Goal: Task Accomplishment & Management: Use online tool/utility

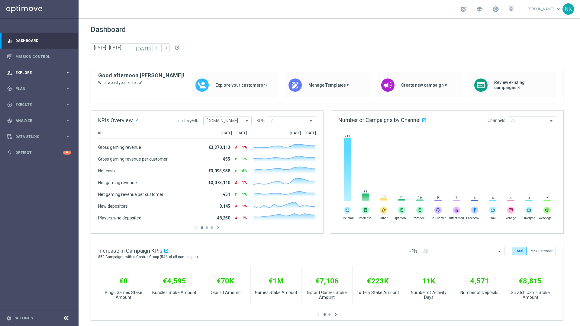
click at [44, 73] on span "Explore" at bounding box center [40, 73] width 50 height 4
click at [38, 84] on link "Customer Explorer" at bounding box center [39, 85] width 47 height 5
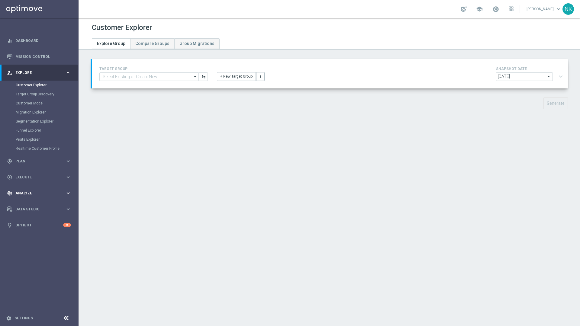
click at [31, 194] on span "Analyze" at bounding box center [40, 194] width 50 height 4
click at [32, 133] on link "Customer 360" at bounding box center [39, 133] width 47 height 5
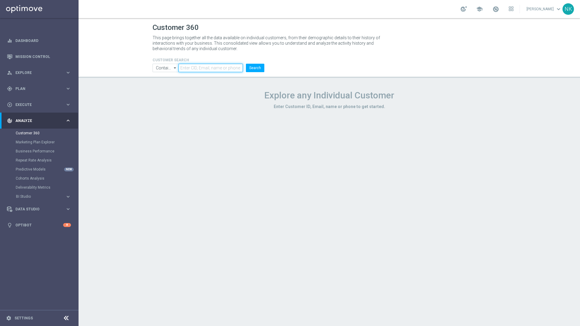
click at [197, 66] on input "text" at bounding box center [211, 68] width 64 height 8
paste input "225254371"
type input "225254371"
click at [256, 69] on button "Search" at bounding box center [255, 68] width 18 height 8
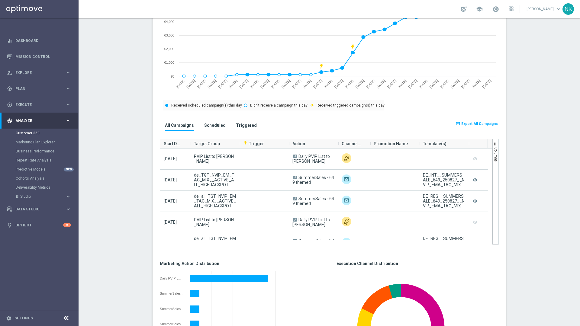
scroll to position [315, 0]
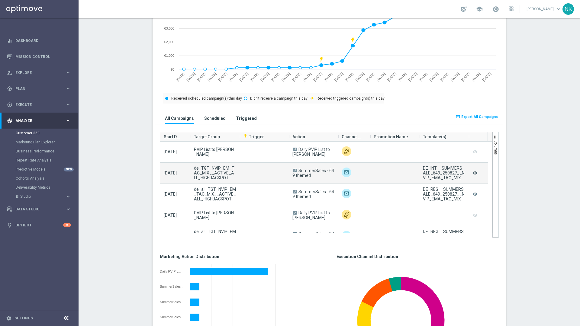
click at [444, 173] on icon "remove_red_eye" at bounding box center [475, 173] width 6 height 8
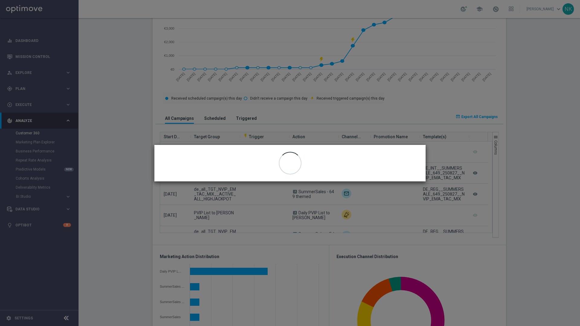
click at [419, 213] on modal-container "close" at bounding box center [290, 163] width 580 height 326
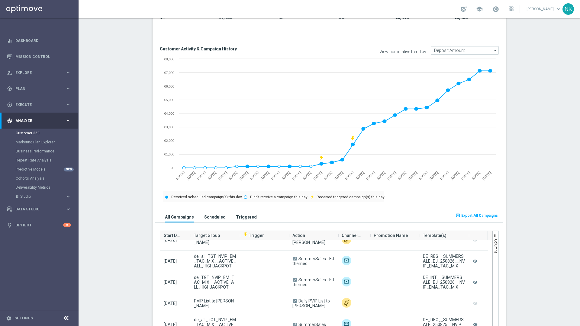
scroll to position [0, 0]
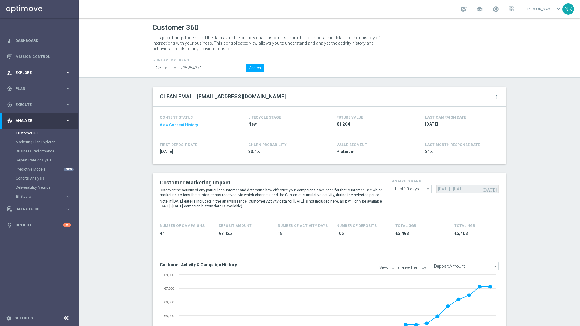
click at [38, 71] on span "Explore" at bounding box center [40, 73] width 50 height 4
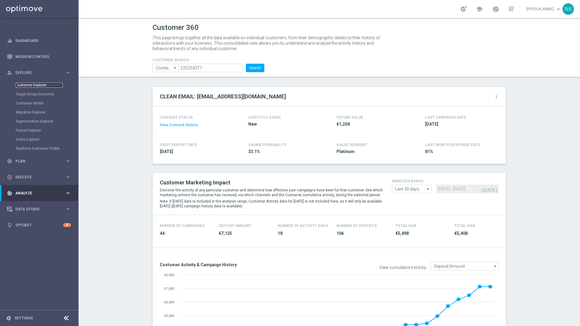
click at [36, 86] on link "Customer Explorer" at bounding box center [39, 85] width 47 height 5
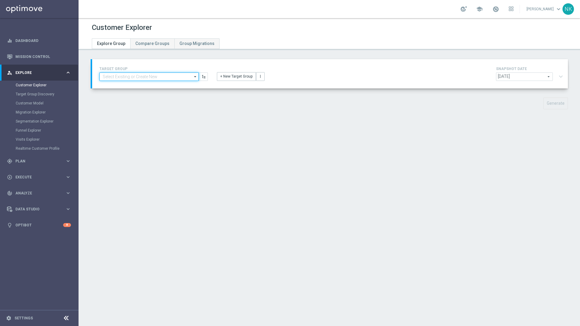
click at [161, 73] on input at bounding box center [148, 77] width 99 height 8
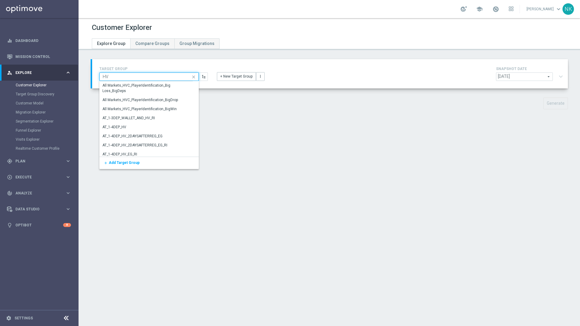
type input "H"
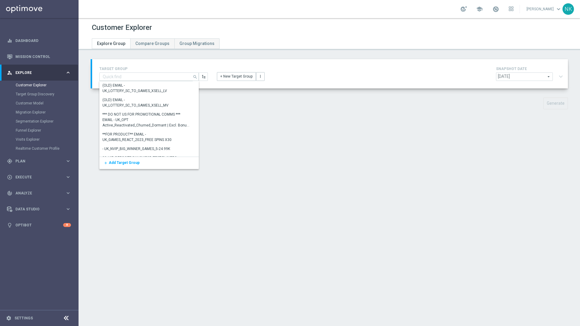
click at [325, 70] on div "+ New Target Group more_vert" at bounding box center [329, 73] width 235 height 16
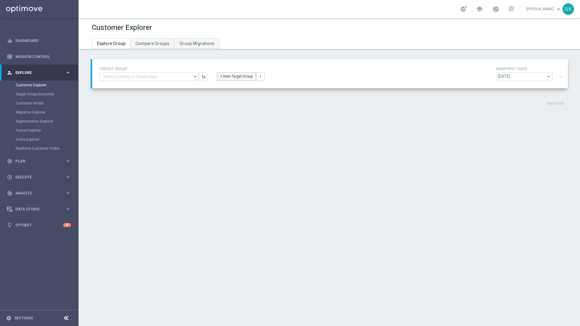
click at [231, 77] on button "+ New Target Group" at bounding box center [236, 76] width 39 height 8
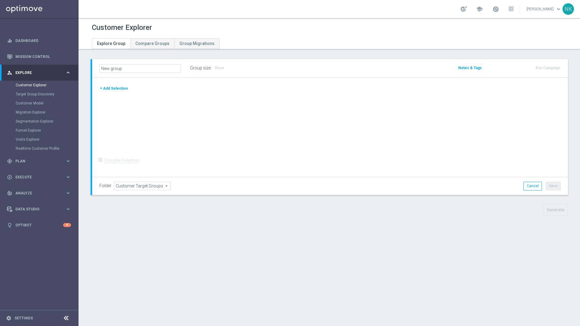
click at [116, 89] on button "+ Add Selection" at bounding box center [113, 88] width 29 height 7
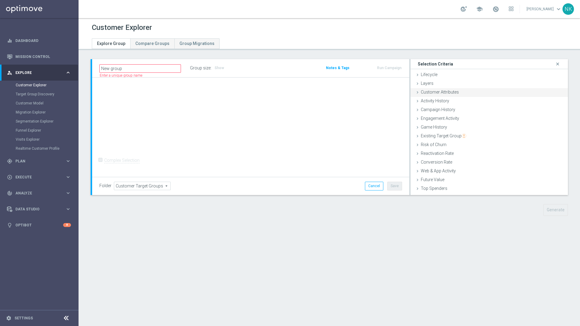
click at [426, 92] on span "Customer Attributes" at bounding box center [440, 92] width 38 height 5
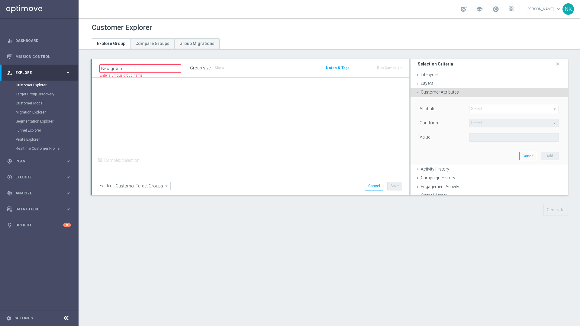
click at [444, 108] on span at bounding box center [514, 109] width 89 height 8
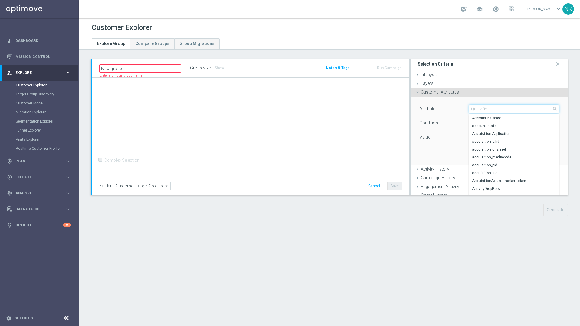
click at [444, 108] on input "search" at bounding box center [514, 109] width 90 height 8
type input "TERR"
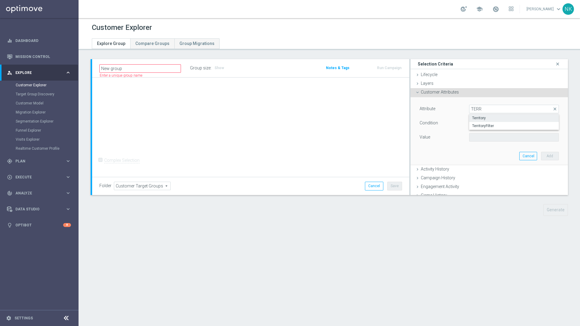
click at [444, 117] on span "Territory" at bounding box center [514, 118] width 84 height 5
type input "Territory"
type input "Equals"
click at [444, 137] on span at bounding box center [514, 138] width 89 height 8
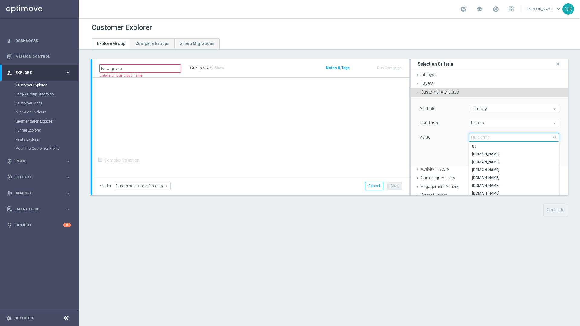
click at [444, 137] on input "search" at bounding box center [514, 137] width 90 height 8
type input "CO.UK"
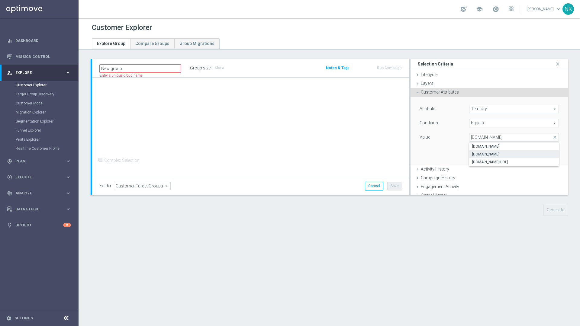
click at [444, 156] on span "www.lottoland.co.uk" at bounding box center [514, 154] width 84 height 5
type input "www.lottoland.co.uk"
click at [444, 154] on button "Add" at bounding box center [550, 156] width 18 height 8
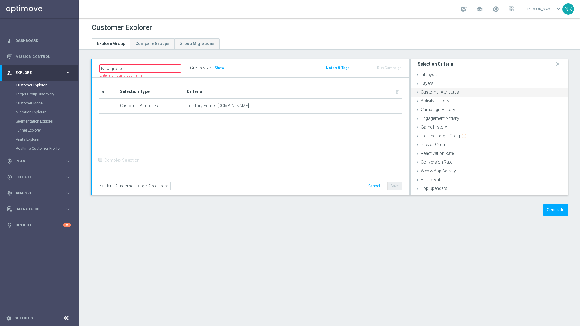
click at [435, 93] on span "Customer Attributes" at bounding box center [440, 92] width 38 height 5
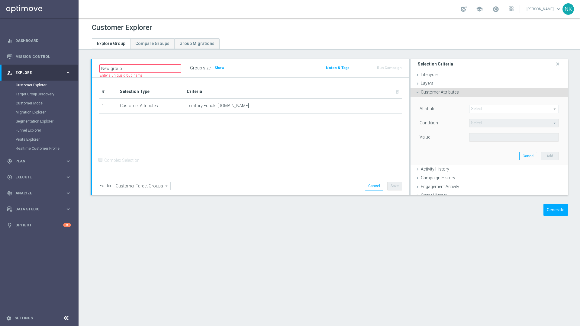
click at [433, 92] on span "Customer Attributes" at bounding box center [440, 92] width 38 height 5
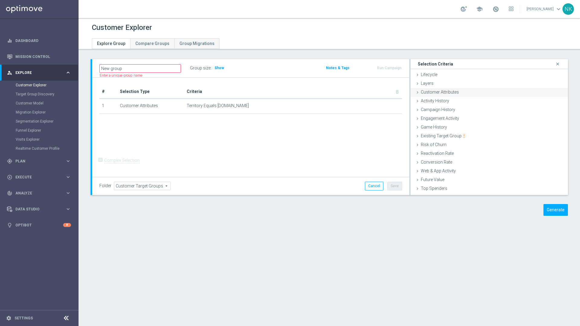
click at [432, 93] on span "Customer Attributes" at bounding box center [440, 92] width 38 height 5
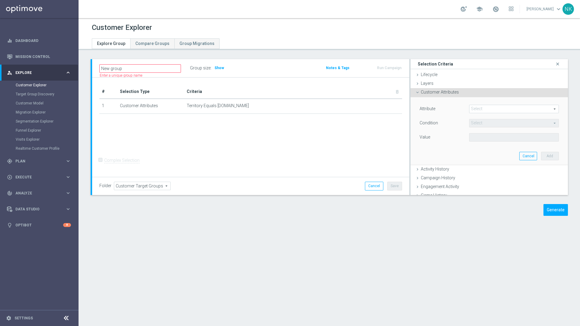
click at [444, 109] on span at bounding box center [514, 109] width 89 height 8
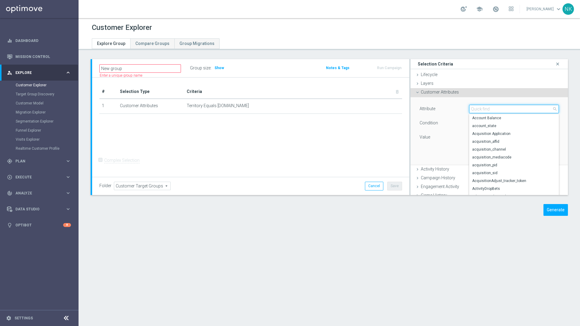
click at [444, 109] on input "search" at bounding box center [514, 109] width 90 height 8
type input "CURR"
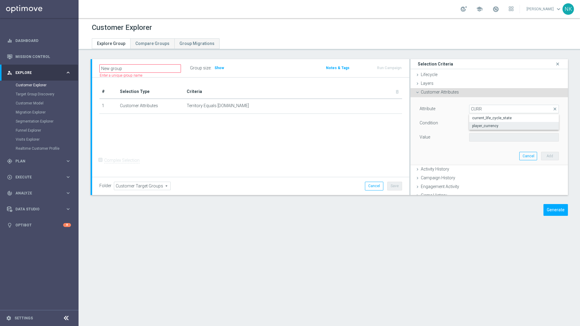
click at [444, 124] on span "player_currency" at bounding box center [514, 126] width 84 height 5
type input "player_currency"
type input "Equals"
click at [444, 137] on span at bounding box center [514, 138] width 89 height 8
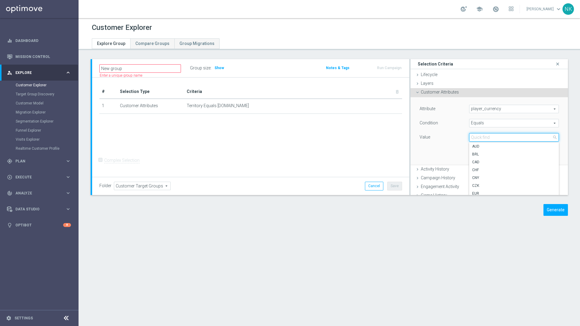
click at [444, 137] on input "search" at bounding box center [514, 137] width 90 height 8
type input "g"
click at [444, 146] on span "GBP" at bounding box center [514, 146] width 84 height 5
type input "GBP"
click at [444, 156] on button "Add" at bounding box center [550, 156] width 18 height 8
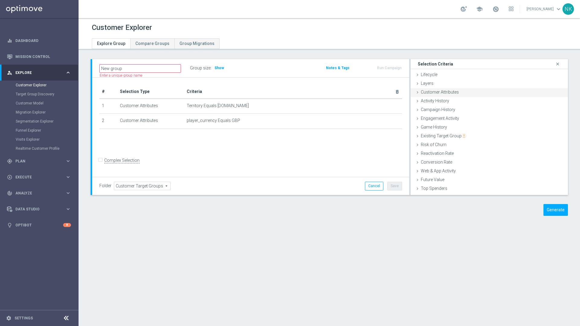
click at [437, 94] on span "Customer Attributes" at bounding box center [440, 92] width 38 height 5
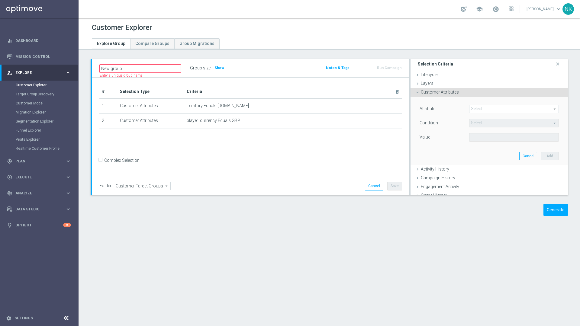
click at [444, 110] on span at bounding box center [514, 109] width 89 height 8
click at [444, 109] on span at bounding box center [514, 109] width 89 height 8
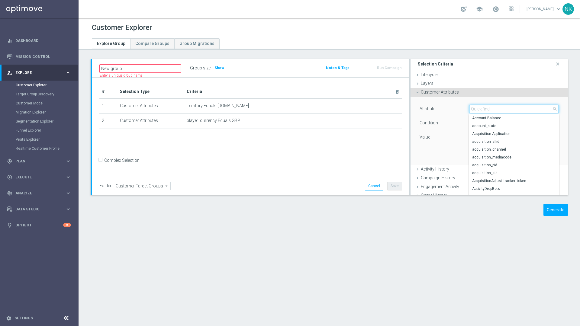
click at [444, 109] on input "search" at bounding box center [514, 109] width 90 height 8
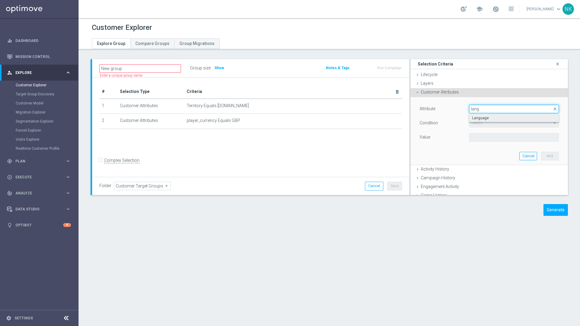
type input "lang"
click at [444, 118] on span "Language" at bounding box center [514, 118] width 84 height 5
type input "Language"
type input "Equals"
click at [444, 139] on span at bounding box center [514, 138] width 89 height 8
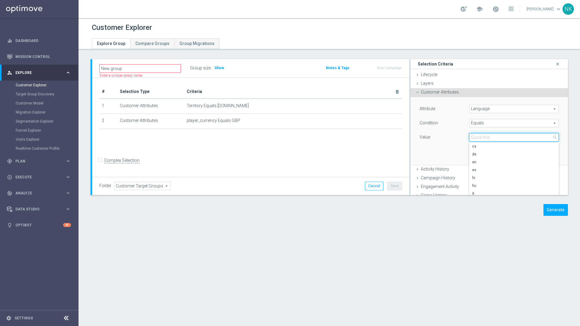
click at [444, 139] on input "search" at bounding box center [514, 137] width 90 height 8
type input "en"
click at [444, 146] on span "en" at bounding box center [514, 146] width 84 height 5
type input "en"
click at [444, 156] on button "Add" at bounding box center [550, 156] width 18 height 8
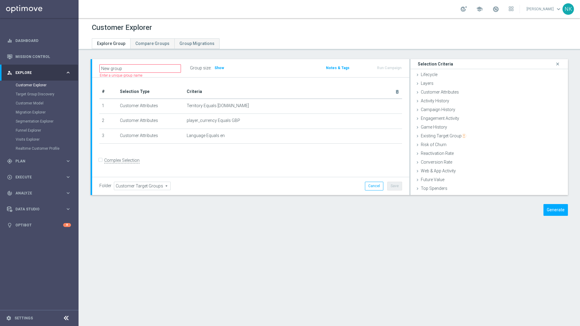
click at [281, 171] on form "Complex Selection Invalid Expression" at bounding box center [250, 166] width 303 height 21
click at [220, 66] on span "Show" at bounding box center [220, 68] width 10 height 4
click at [421, 77] on span "Lifecycle" at bounding box center [429, 74] width 17 height 5
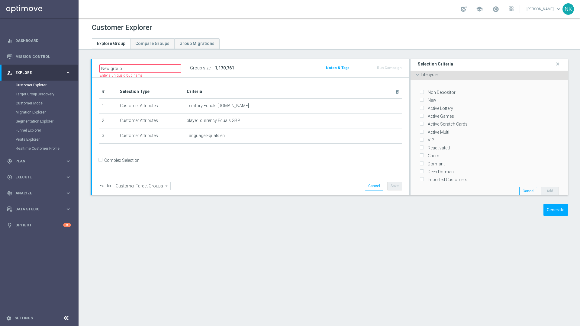
click at [421, 115] on div "Active Games" at bounding box center [489, 115] width 139 height 8
click at [420, 117] on input "Active Games" at bounding box center [422, 117] width 4 height 4
checkbox input "true"
click at [444, 188] on button "Add" at bounding box center [550, 191] width 18 height 8
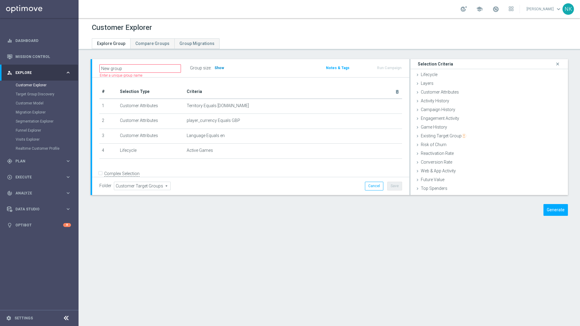
click at [219, 67] on span "Show" at bounding box center [220, 68] width 10 height 4
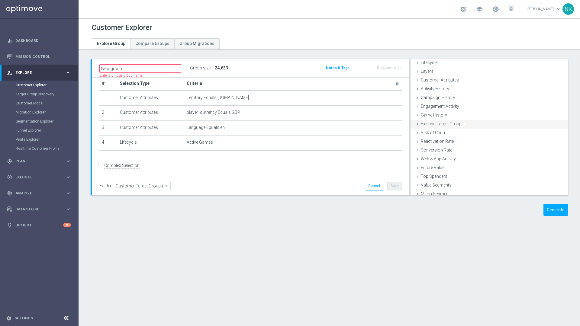
scroll to position [13, 0]
click at [432, 88] on span "Activity History" at bounding box center [435, 88] width 28 height 5
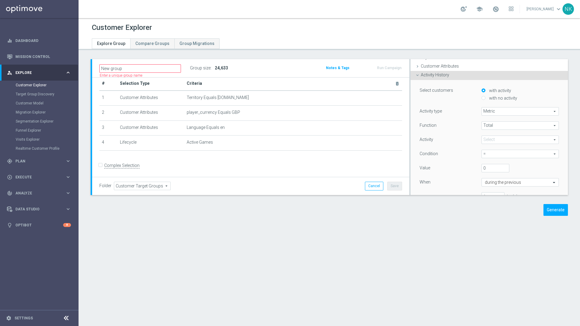
scroll to position [28, 0]
click at [444, 108] on span "Metric" at bounding box center [520, 109] width 77 height 8
click at [444, 117] on span "Metric" at bounding box center [520, 118] width 71 height 5
click at [444, 123] on span "Total" at bounding box center [520, 124] width 77 height 8
click at [444, 131] on span "Total" at bounding box center [520, 132] width 71 height 5
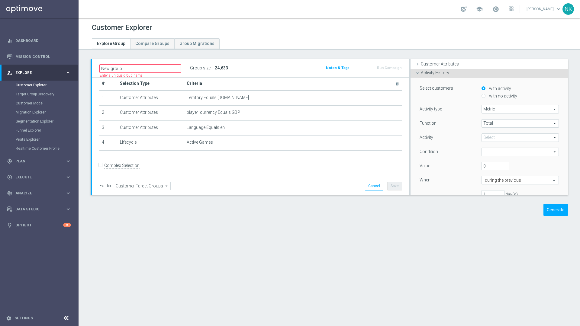
click at [444, 138] on span at bounding box center [520, 138] width 77 height 8
click at [444, 146] on span "Bonus Amount" at bounding box center [520, 146] width 71 height 5
type input "Bonus Amount"
click at [444, 153] on span "=" at bounding box center [520, 152] width 77 height 8
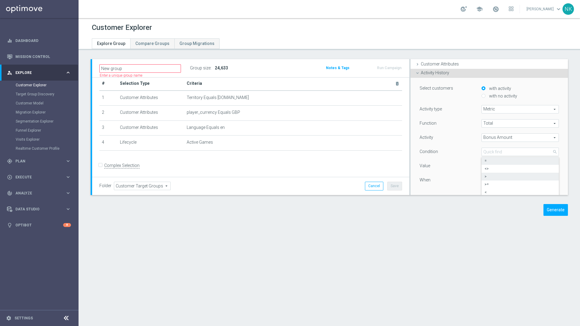
click at [444, 178] on span ">" at bounding box center [520, 176] width 71 height 5
type input ">"
click at [444, 164] on input "0" at bounding box center [496, 166] width 28 height 8
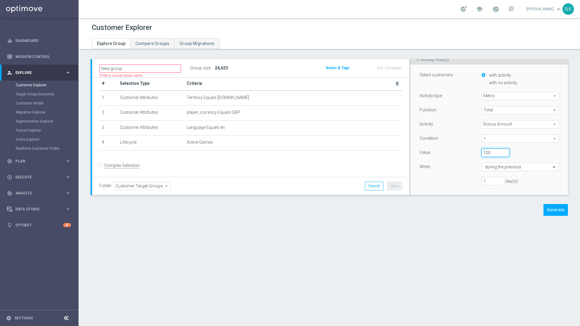
scroll to position [47, 0]
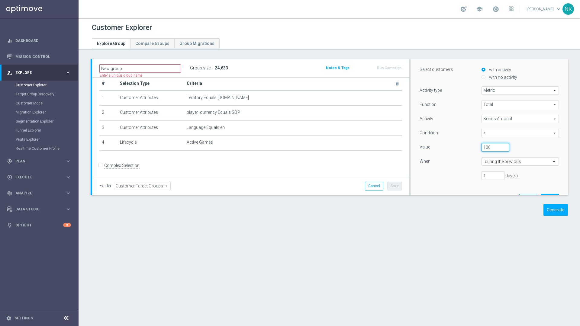
type input "100"
click at [444, 178] on input "1" at bounding box center [493, 176] width 23 height 8
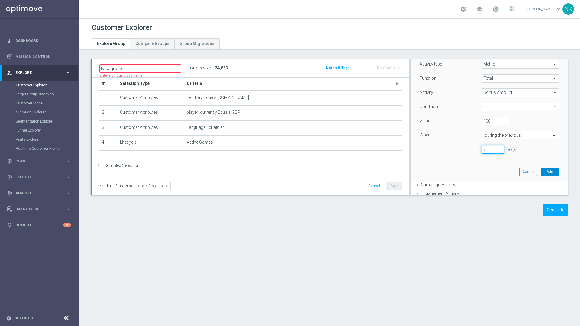
type input "7"
click at [444, 170] on button "Add" at bounding box center [550, 172] width 18 height 8
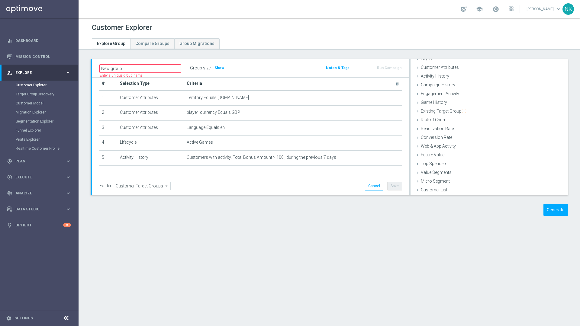
scroll to position [25, 0]
drag, startPoint x: 227, startPoint y: 70, endPoint x: 224, endPoint y: 69, distance: 3.4
click at [227, 70] on div "Group size : Show" at bounding box center [220, 68] width 60 height 8
click at [224, 69] on div "Group size : Show" at bounding box center [220, 68] width 60 height 8
click at [222, 67] on span "Show" at bounding box center [220, 68] width 10 height 4
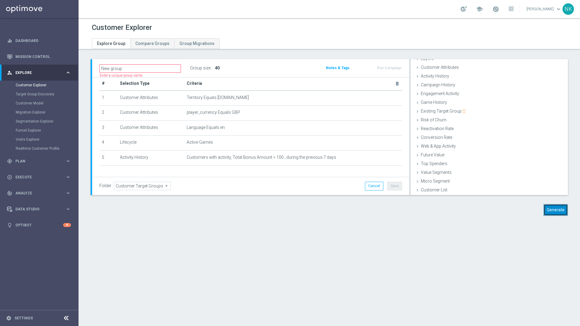
click at [444, 211] on button "Generate" at bounding box center [556, 210] width 24 height 12
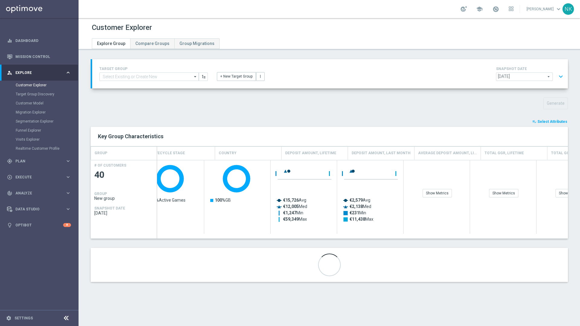
scroll to position [0, 0]
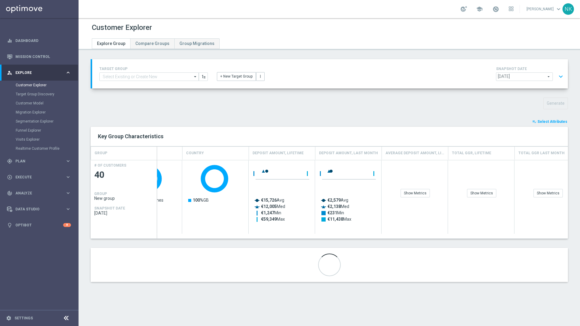
click at [444, 123] on span "Select Attributes" at bounding box center [553, 122] width 30 height 4
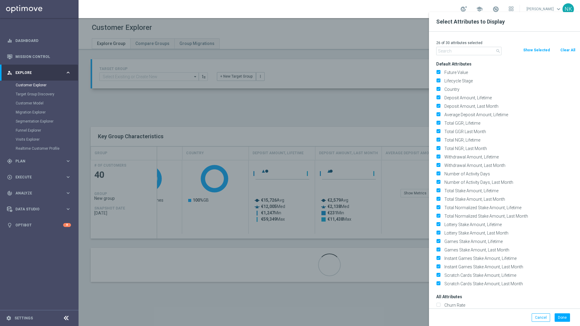
click at [444, 51] on button "Clear All" at bounding box center [568, 50] width 16 height 7
checkbox input "false"
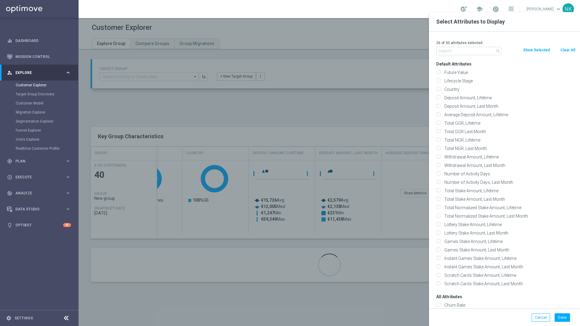
checkbox input "false"
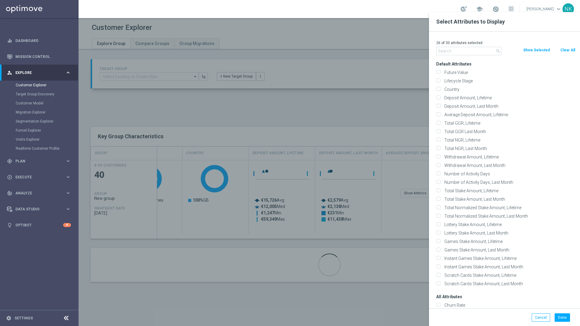
checkbox input "false"
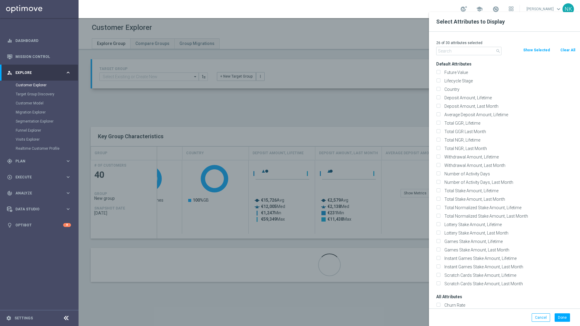
checkbox input "false"
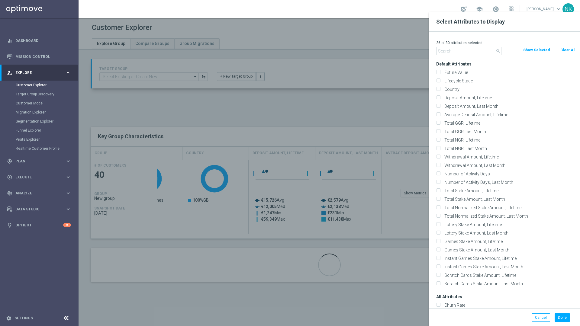
checkbox input "false"
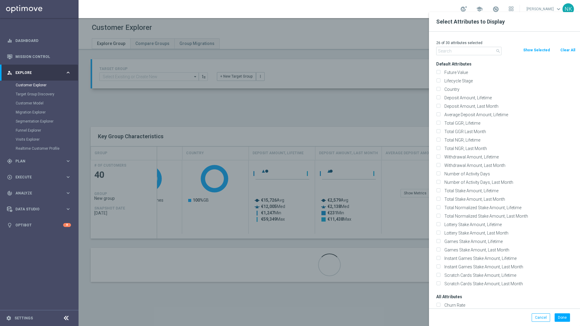
checkbox input "false"
click at [438, 80] on input "Lifecycle Stage" at bounding box center [438, 82] width 4 height 4
checkbox input "true"
click at [438, 98] on input "Deposit Amount, Lifetime" at bounding box center [438, 99] width 4 height 4
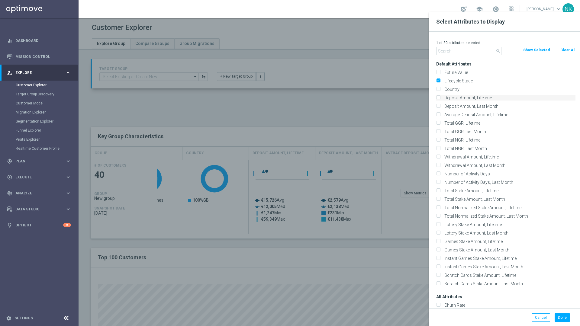
checkbox input "true"
click at [436, 142] on input "Total NGR, Lifetime" at bounding box center [438, 141] width 4 height 4
checkbox input "true"
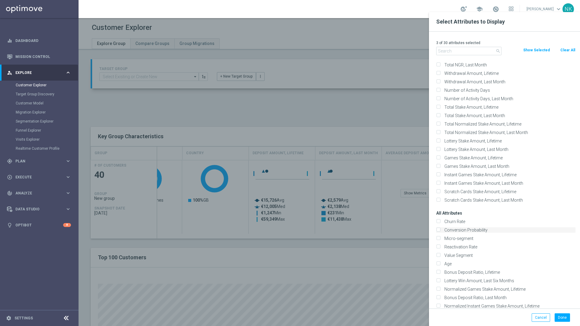
click at [439, 229] on input "Conversion Probability" at bounding box center [438, 231] width 4 height 4
checkbox input "true"
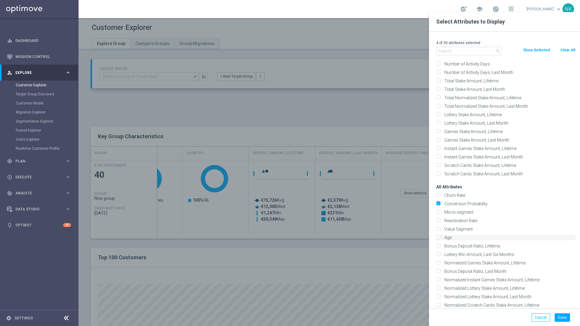
click at [437, 238] on input "Age" at bounding box center [438, 239] width 4 height 4
checkbox input "true"
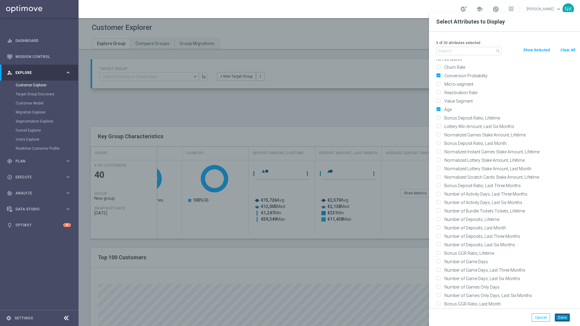
click at [444, 277] on button "Done" at bounding box center [562, 318] width 15 height 8
type input "Search"
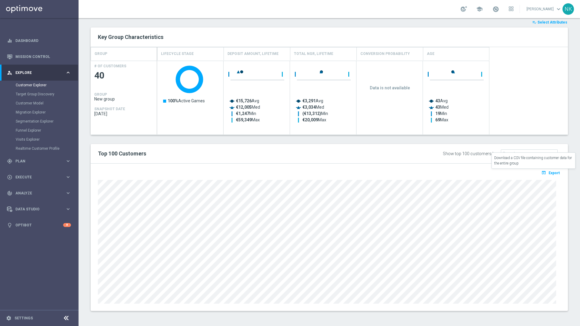
click at [444, 171] on span "Export" at bounding box center [554, 173] width 11 height 4
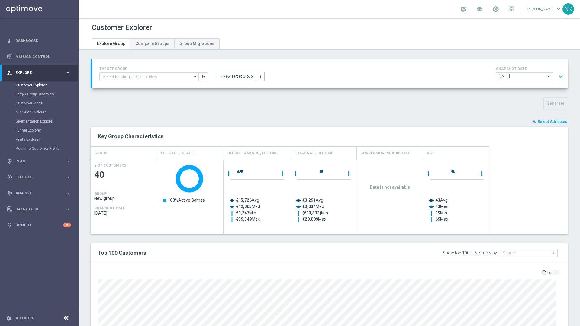
click at [444, 76] on button "expand_more" at bounding box center [561, 76] width 9 height 11
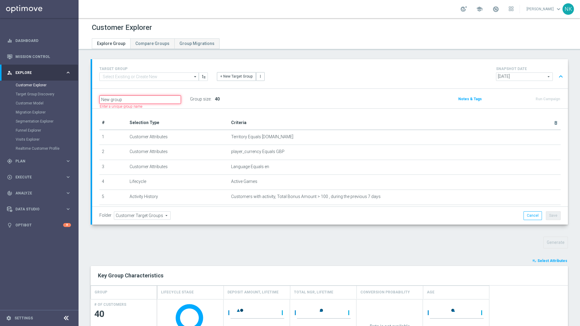
click at [129, 99] on input "New group" at bounding box center [140, 99] width 82 height 8
type input "BIANCA_TEST"
click at [262, 92] on div "BIANCA_TEST Group size : 40 Notes & Tags Run Campaign" at bounding box center [330, 99] width 476 height 20
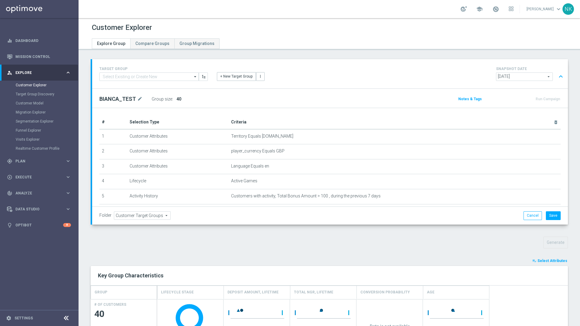
click at [355, 68] on div "+ New Target Group more_vert" at bounding box center [329, 73] width 235 height 16
click at [45, 84] on link "Customer Explorer" at bounding box center [39, 85] width 47 height 5
click at [40, 84] on link "Customer Explorer" at bounding box center [39, 85] width 47 height 5
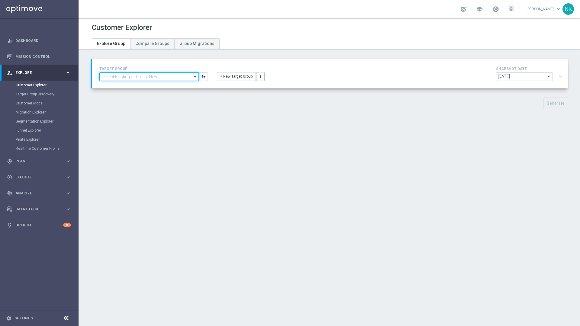
click at [147, 80] on input at bounding box center [148, 77] width 99 height 8
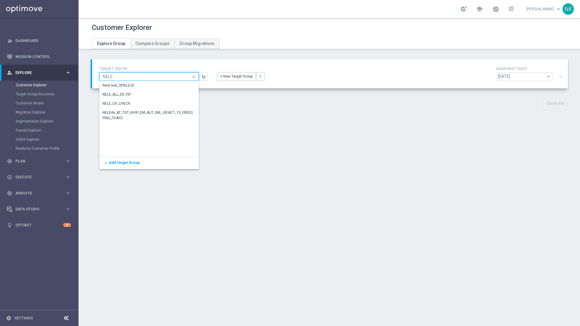
type input "NELE"
click at [461, 207] on div "Customer Explorer Explore Group Compare Groups Group Migrations TARGET GROUP NE…" at bounding box center [330, 172] width 502 height 308
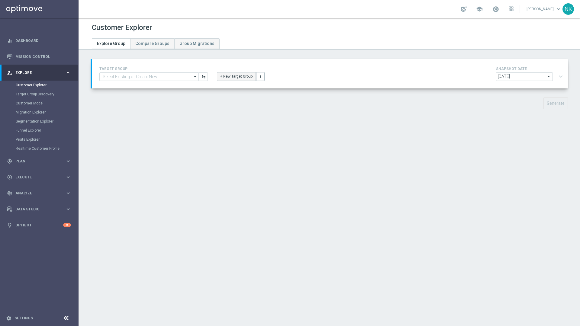
click at [231, 79] on button "+ New Target Group" at bounding box center [236, 76] width 39 height 8
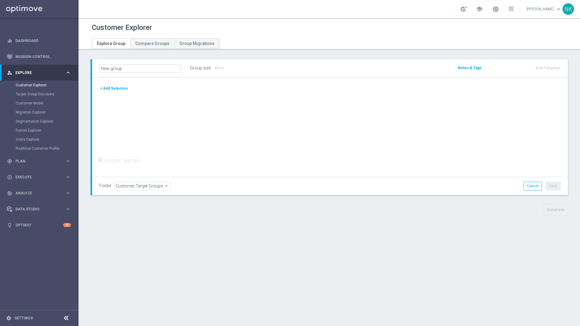
click at [107, 91] on button "+ Add Selection" at bounding box center [113, 88] width 29 height 7
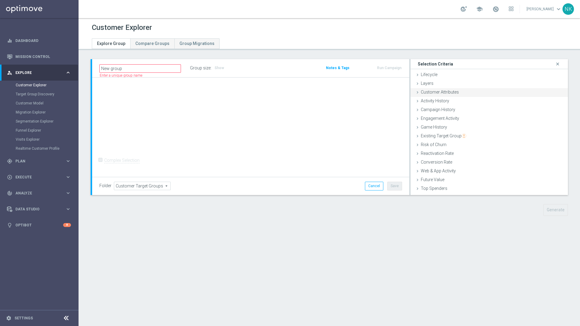
click at [432, 93] on span "Customer Attributes" at bounding box center [440, 92] width 38 height 5
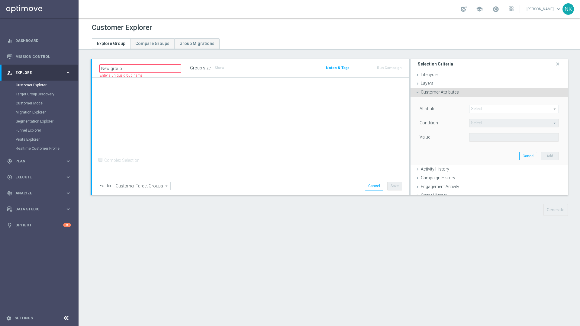
click at [474, 110] on span at bounding box center [514, 109] width 89 height 8
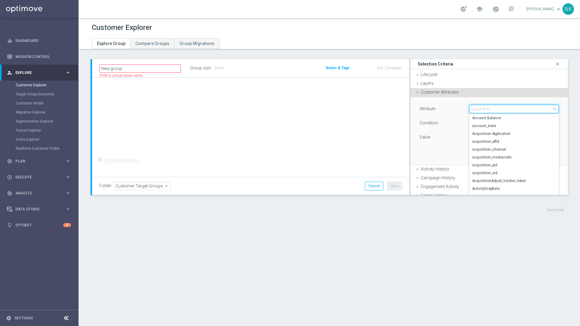
click at [474, 110] on input "search" at bounding box center [514, 109] width 90 height 8
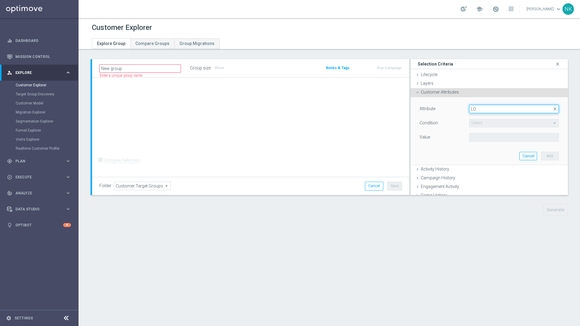
type input "L"
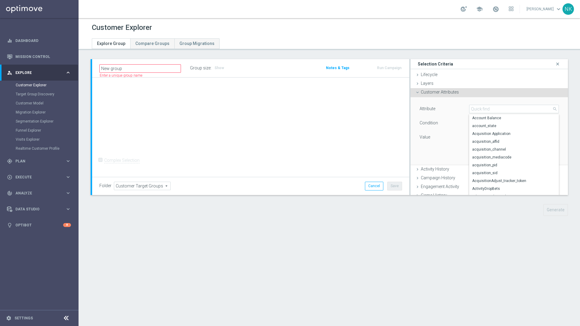
click at [446, 92] on span "Customer Attributes" at bounding box center [440, 92] width 38 height 5
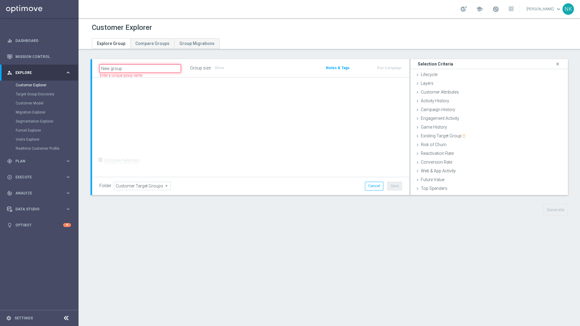
click at [132, 72] on input "New group" at bounding box center [140, 68] width 82 height 8
type input "N"
type input "B"
click at [37, 90] on div "Target Group Discovery" at bounding box center [47, 94] width 62 height 9
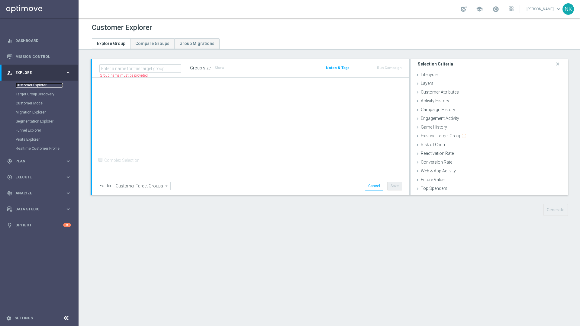
click at [37, 86] on link "Customer Explorer" at bounding box center [39, 85] width 47 height 5
click at [111, 64] on div "Name length must be more than 2 characters Name length must be under 850 charac…" at bounding box center [144, 68] width 91 height 8
click at [111, 68] on input "text" at bounding box center [140, 68] width 82 height 8
paste input "225254371"
type input "225254371"
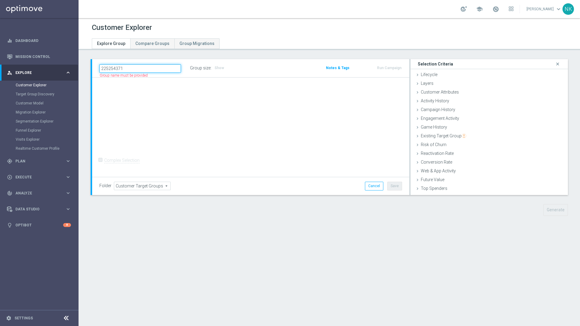
click at [116, 67] on input "225254371" at bounding box center [140, 68] width 82 height 8
click at [124, 69] on input "text" at bounding box center [140, 68] width 82 height 8
type input "HVC"
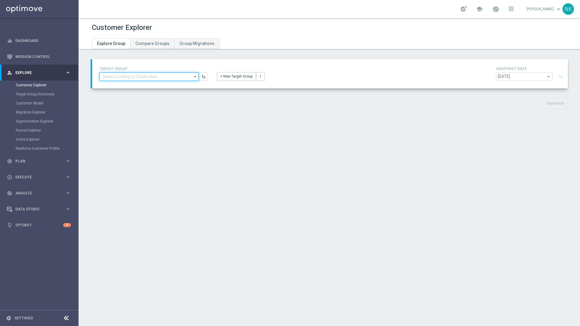
click at [147, 79] on input at bounding box center [148, 77] width 99 height 8
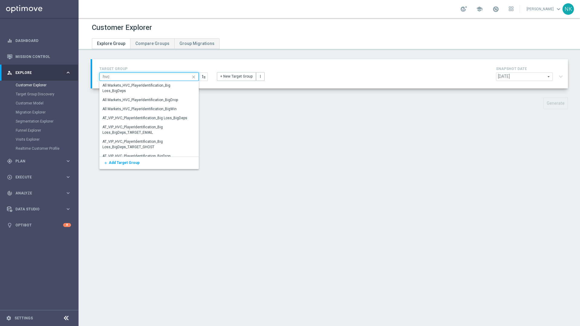
type input "hvc p"
click at [155, 102] on div "All Markets_HVC_PlayerIdentification_BigDrop" at bounding box center [140, 99] width 76 height 5
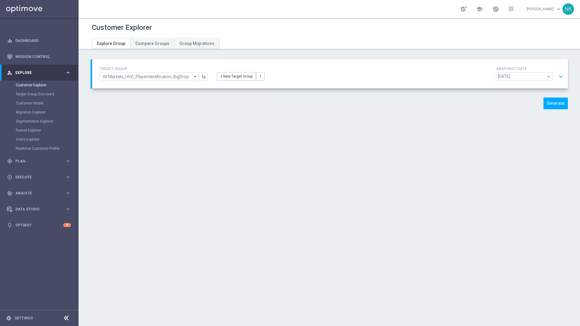
click at [558, 76] on button "expand_more" at bounding box center [561, 76] width 9 height 11
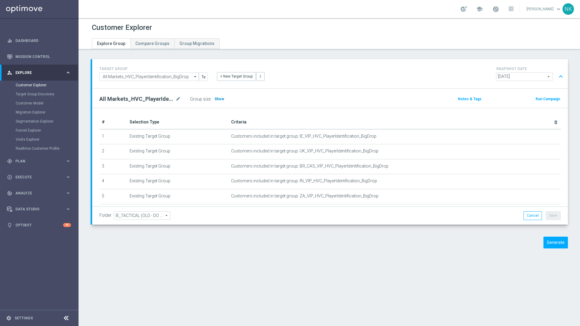
click at [219, 97] on span "Show" at bounding box center [220, 99] width 10 height 4
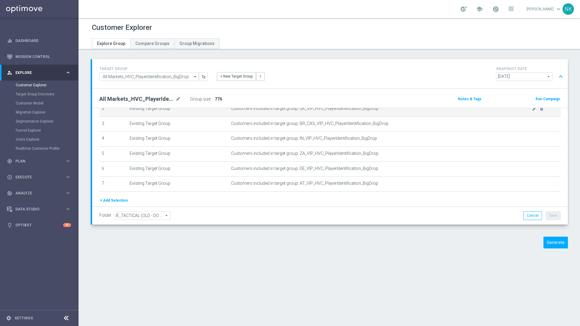
scroll to position [61, 0]
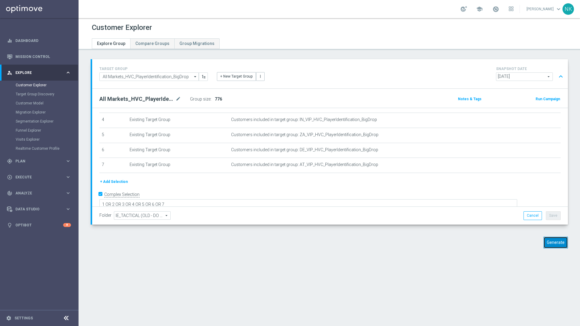
click at [550, 243] on button "Generate" at bounding box center [556, 243] width 24 height 12
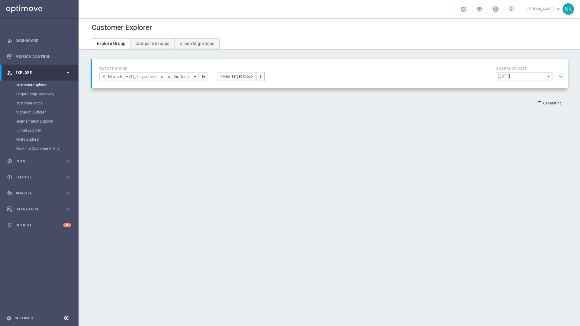
click at [557, 77] on button "expand_more" at bounding box center [561, 76] width 9 height 11
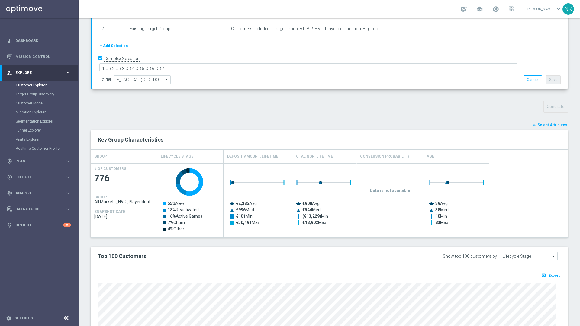
scroll to position [136, 0]
click at [548, 125] on span "Select Attributes" at bounding box center [553, 125] width 30 height 4
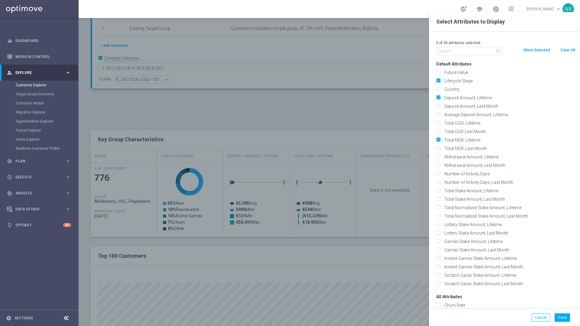
click at [568, 52] on button "Clear All" at bounding box center [568, 50] width 16 height 7
checkbox input "false"
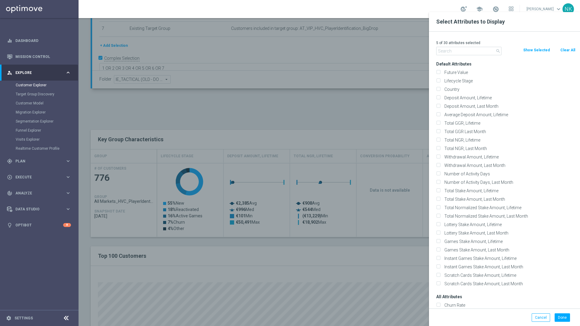
checkbox input "false"
click at [479, 49] on input "text" at bounding box center [468, 51] width 65 height 8
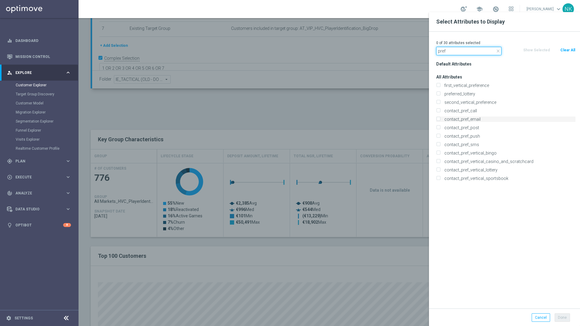
type input "pref"
click at [440, 119] on input "contact_pref_email" at bounding box center [438, 120] width 4 height 4
checkbox input "true"
click at [439, 112] on input "contact_pref_call" at bounding box center [438, 112] width 4 height 4
checkbox input "true"
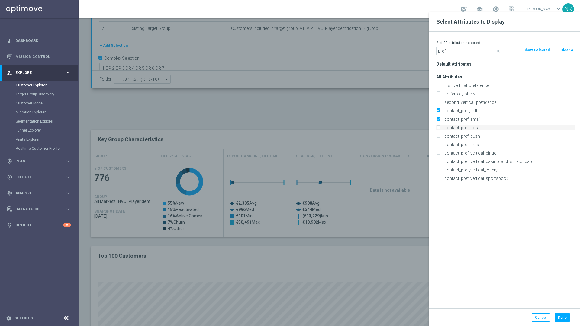
click at [439, 129] on input "contact_pref_post" at bounding box center [438, 129] width 4 height 4
checkbox input "true"
click at [438, 145] on input "contact_pref_sms" at bounding box center [438, 146] width 4 height 4
checkbox input "true"
click at [439, 128] on input "contact_pref_post" at bounding box center [438, 129] width 4 height 4
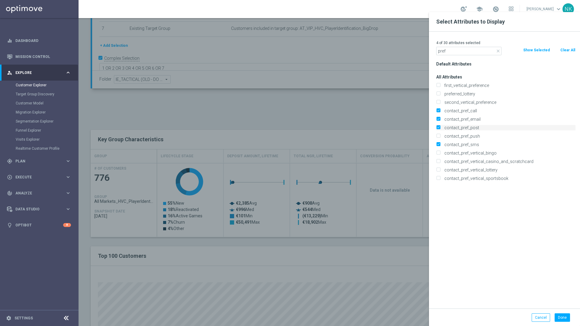
checkbox input "false"
click at [466, 53] on input "pref" at bounding box center [468, 51] width 65 height 8
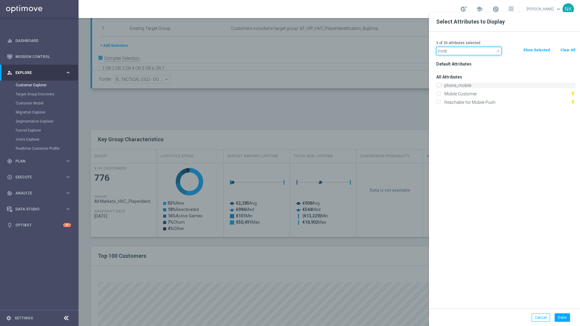
type input "mob"
click at [440, 87] on input "phone_mobile" at bounding box center [438, 86] width 4 height 4
checkbox input "true"
click at [564, 320] on button "Done" at bounding box center [562, 318] width 15 height 8
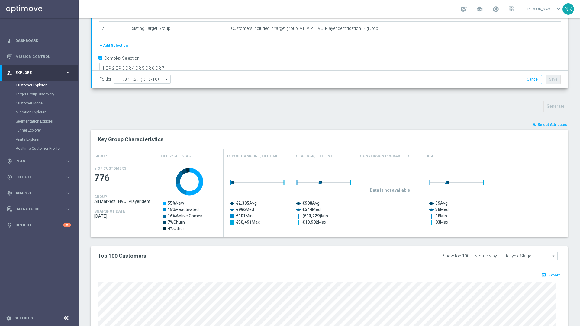
type input "Search"
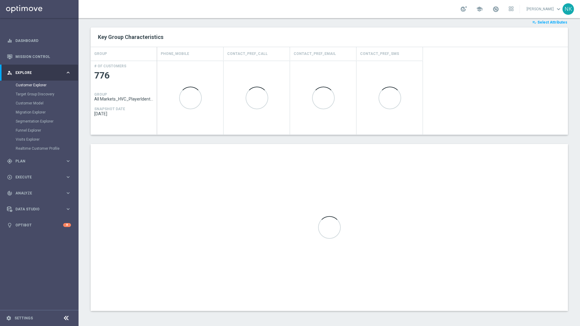
scroll to position [99, 0]
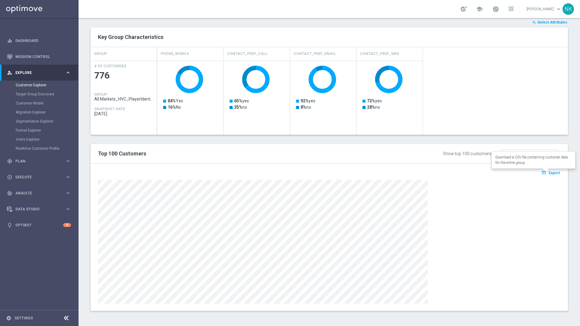
click at [551, 174] on span "Export" at bounding box center [554, 173] width 11 height 4
click at [471, 217] on div at bounding box center [329, 242] width 463 height 124
click at [380, 45] on div "Key Group Characteristics" at bounding box center [329, 37] width 477 height 19
click at [238, 98] on rect "Press SPACE to select this row." at bounding box center [257, 101] width 60 height 77
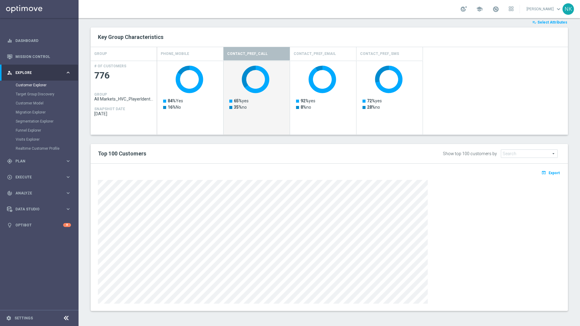
click at [457, 238] on div at bounding box center [329, 242] width 463 height 124
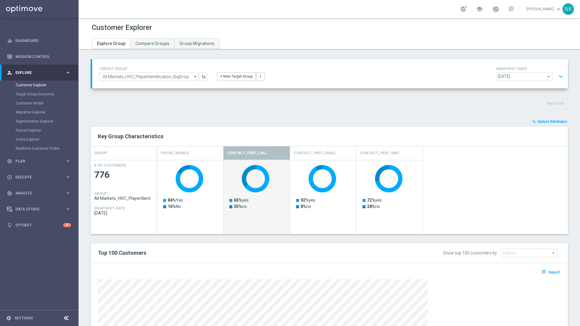
click at [547, 118] on button "playlist_add_check Select Attributes" at bounding box center [550, 121] width 36 height 7
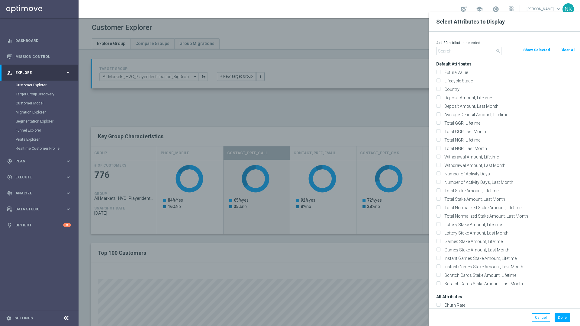
click at [453, 50] on input "text" at bounding box center [468, 51] width 65 height 8
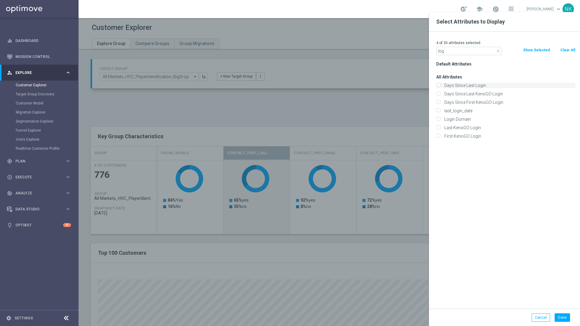
type input "log"
click at [458, 86] on label "Days Since Last Login" at bounding box center [508, 85] width 133 height 5
click at [440, 86] on input "Days Since Last Login" at bounding box center [438, 86] width 4 height 4
checkbox input "true"
click at [468, 47] on input "log" at bounding box center [468, 51] width 65 height 8
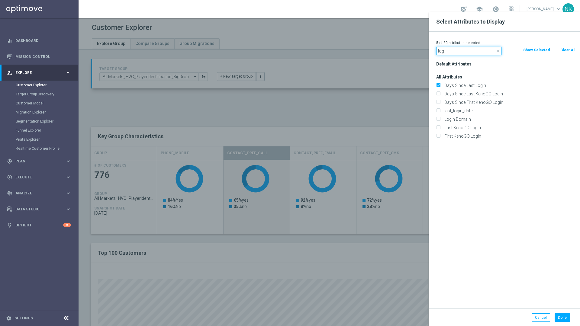
click at [468, 47] on input "log" at bounding box center [468, 51] width 65 height 8
type input "state"
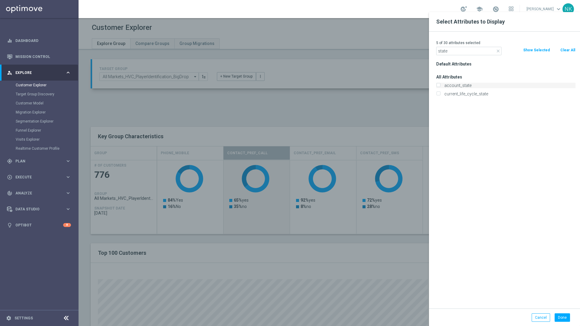
click at [452, 86] on label "account_state" at bounding box center [508, 85] width 133 height 5
click at [440, 86] on input "account_state" at bounding box center [438, 86] width 4 height 4
checkbox input "true"
click at [568, 322] on button "Done" at bounding box center [562, 318] width 15 height 8
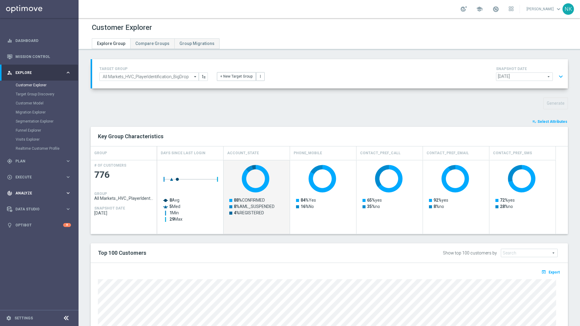
click at [41, 193] on span "Analyze" at bounding box center [40, 194] width 50 height 4
click at [31, 126] on div "track_changes Analyze keyboard_arrow_right" at bounding box center [39, 121] width 78 height 16
click at [33, 133] on div "Data Studio keyboard_arrow_right" at bounding box center [39, 137] width 78 height 16
click at [31, 121] on span "Analyze" at bounding box center [40, 121] width 50 height 4
click at [33, 134] on link "Customer 360" at bounding box center [39, 133] width 47 height 5
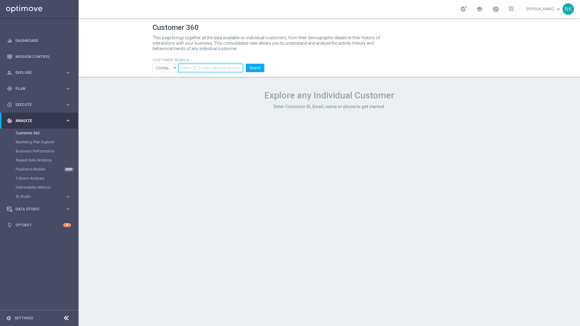
click at [197, 69] on input "text" at bounding box center [211, 68] width 64 height 8
paste input "225254371"
type input "225254371"
click at [255, 69] on button "Search" at bounding box center [255, 68] width 18 height 8
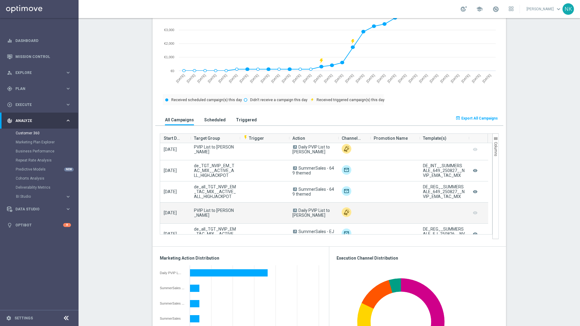
scroll to position [7, 0]
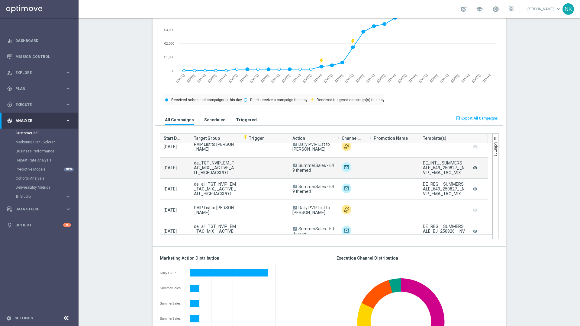
click at [475, 168] on icon "remove_red_eye" at bounding box center [475, 168] width 6 height 8
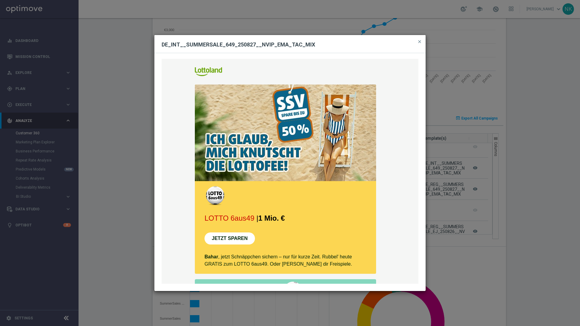
scroll to position [219, 0]
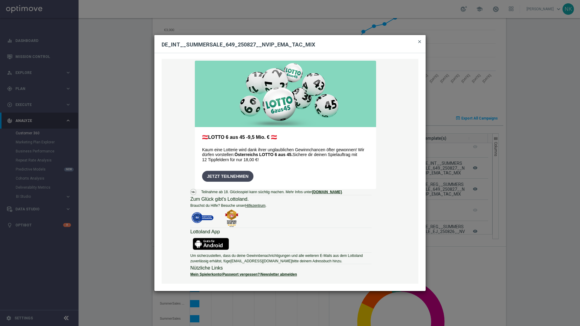
click at [421, 42] on span "close" at bounding box center [419, 41] width 5 height 5
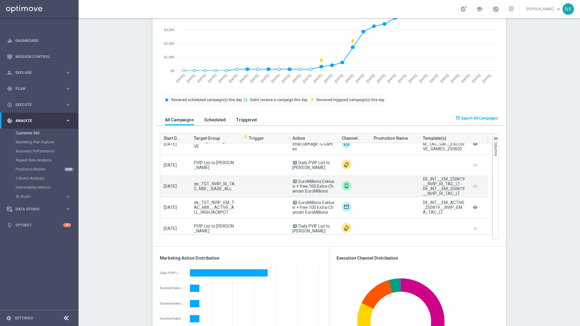
scroll to position [349, 0]
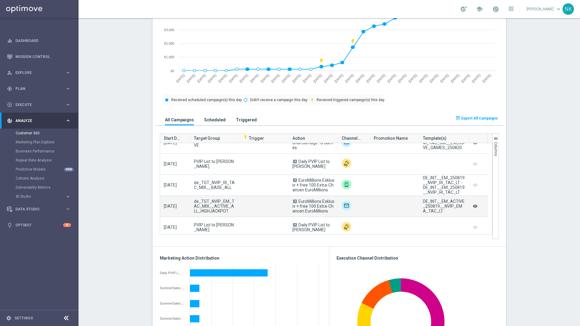
click at [474, 206] on icon "remove_red_eye" at bounding box center [475, 206] width 6 height 8
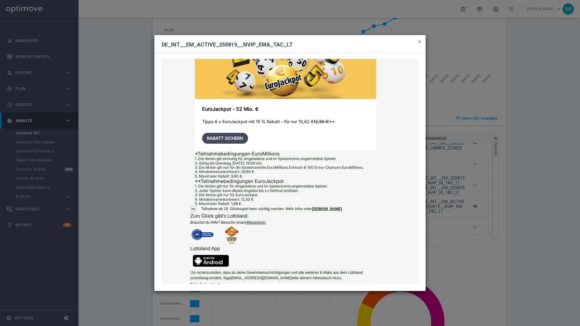
scroll to position [290, 0]
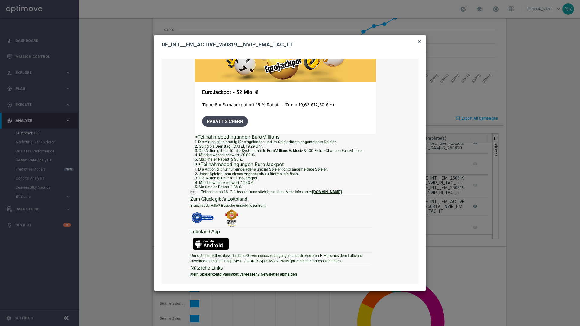
click at [420, 43] on span "close" at bounding box center [419, 41] width 5 height 5
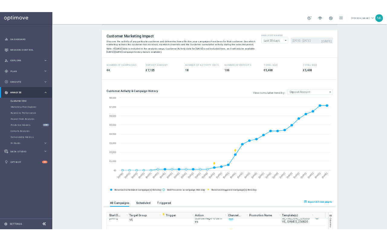
scroll to position [0, 0]
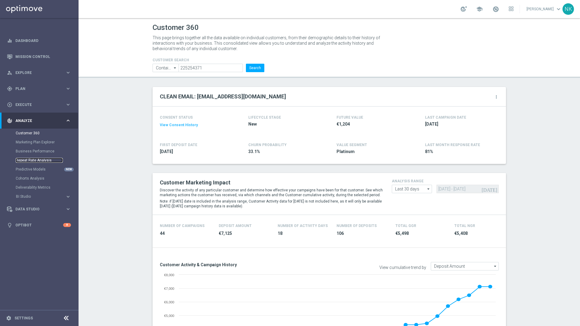
click at [29, 163] on link "Repeat Rate Analysis" at bounding box center [39, 160] width 47 height 5
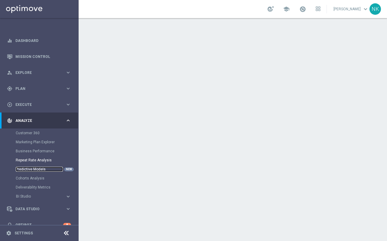
click at [31, 171] on link "Predictive Models" at bounding box center [39, 169] width 47 height 5
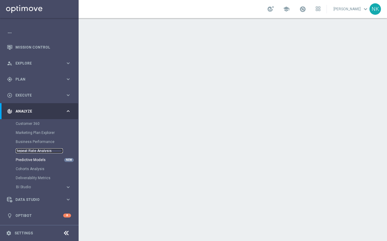
click at [32, 153] on link "Repeat Rate Analysis" at bounding box center [39, 151] width 47 height 5
click at [26, 215] on link "Optibot" at bounding box center [39, 216] width 48 height 16
